Goal: Navigation & Orientation: Find specific page/section

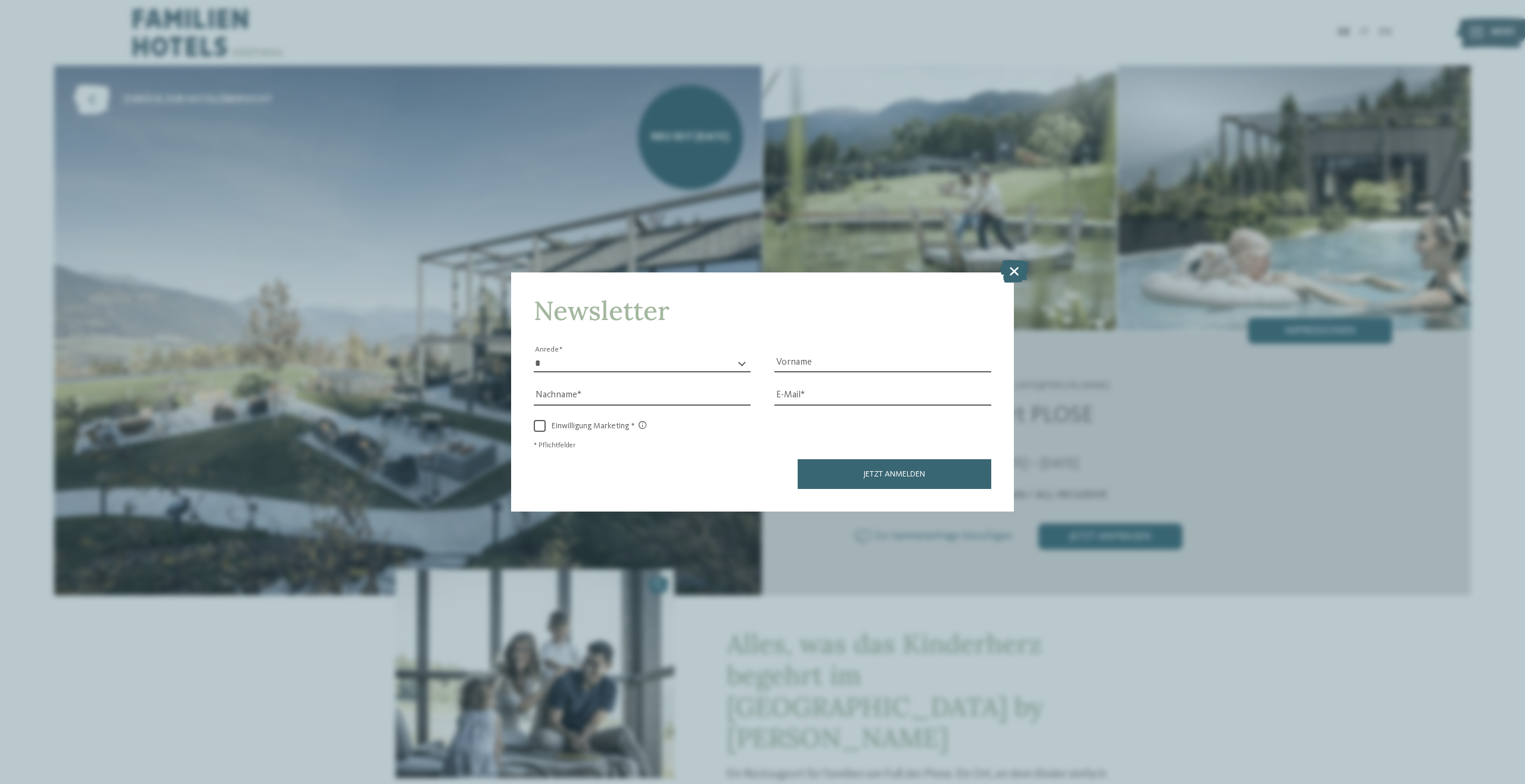
click at [1013, 276] on icon at bounding box center [1014, 271] width 28 height 22
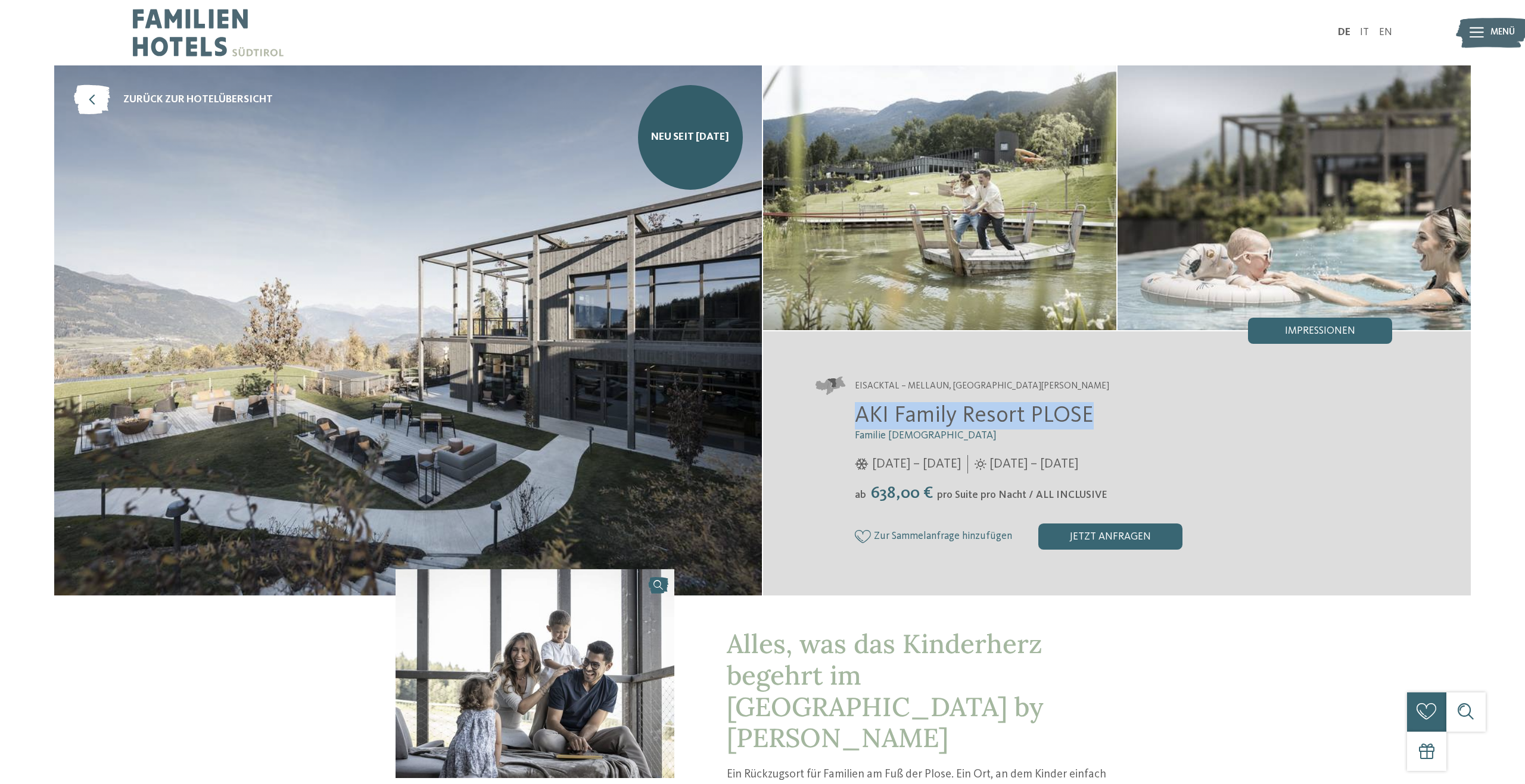
drag, startPoint x: 1091, startPoint y: 417, endPoint x: 850, endPoint y: 427, distance: 241.2
click at [850, 427] on div "AKI Family Resort PLOSE Familie [PERSON_NAME] [DATE] – [DATE] [DATE] – [DATE]" at bounding box center [1104, 476] width 577 height 148
copy span "AKI Family Resort PLOSE"
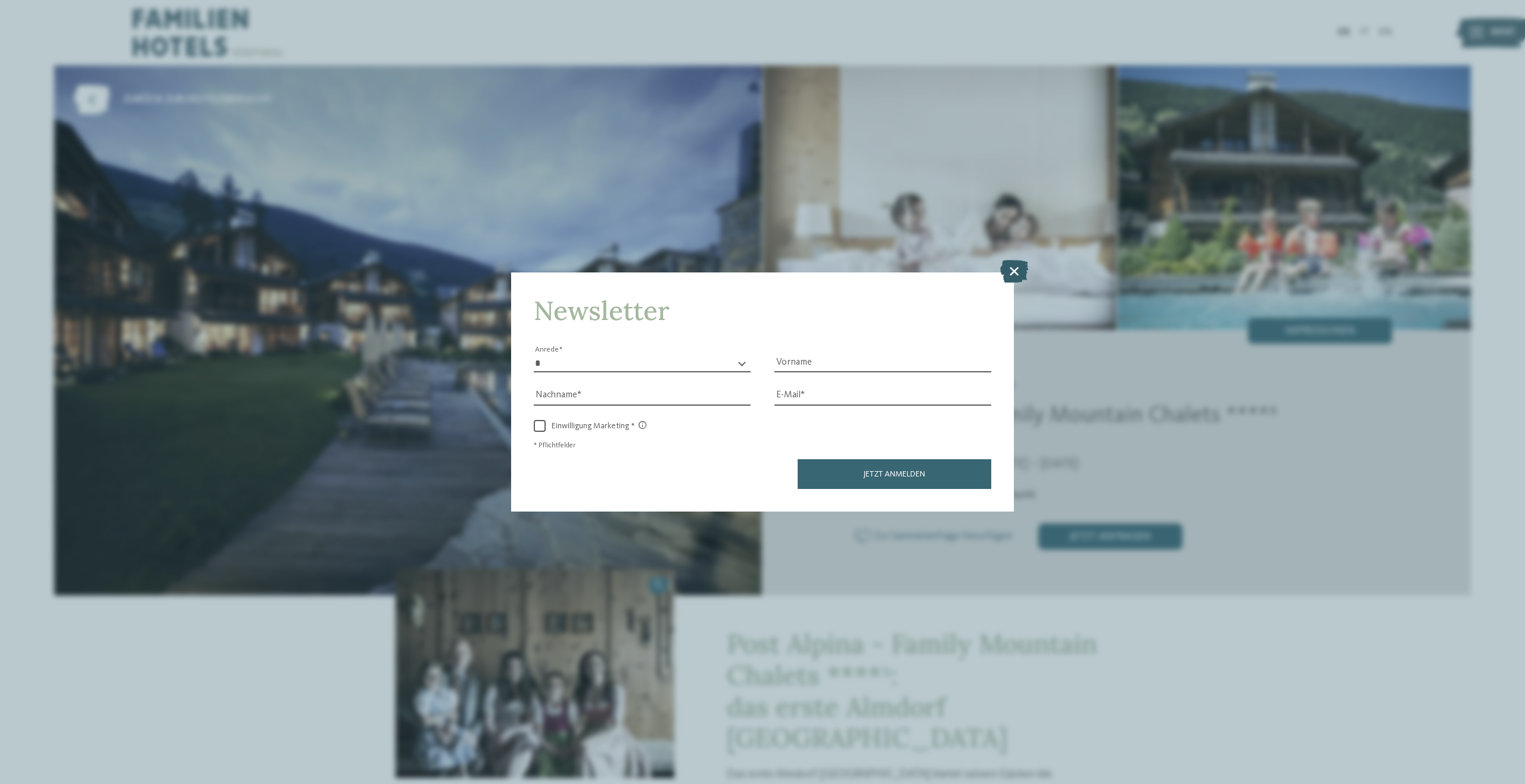
click at [1022, 266] on icon at bounding box center [1014, 271] width 28 height 22
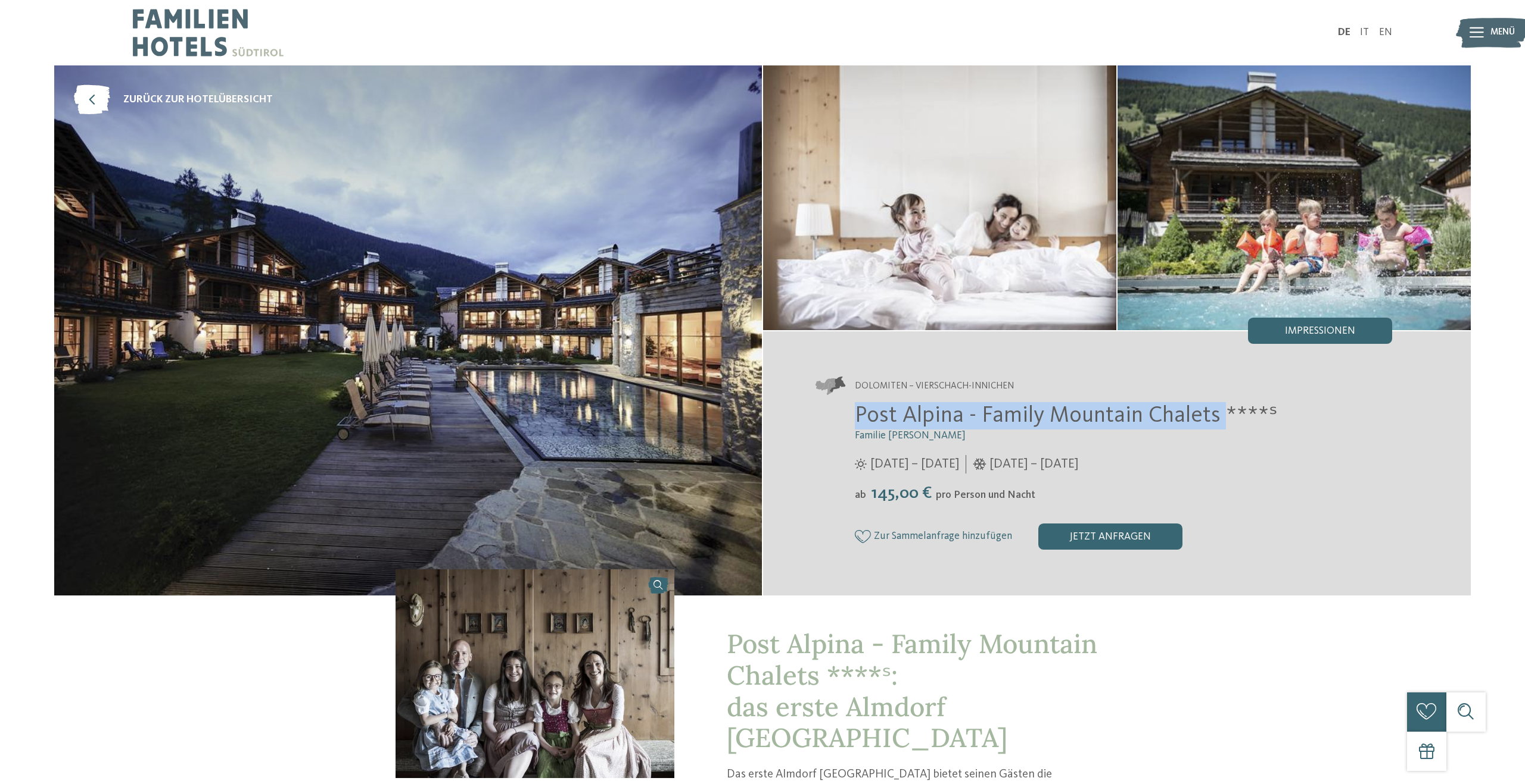
drag, startPoint x: 857, startPoint y: 420, endPoint x: 1221, endPoint y: 416, distance: 364.0
click at [1221, 416] on span "Post Alpina - Family Mountain Chalets ****ˢ" at bounding box center [1066, 416] width 423 height 22
copy span "Post Alpina - Family Mountain Chalets"
